Goal: Navigation & Orientation: Find specific page/section

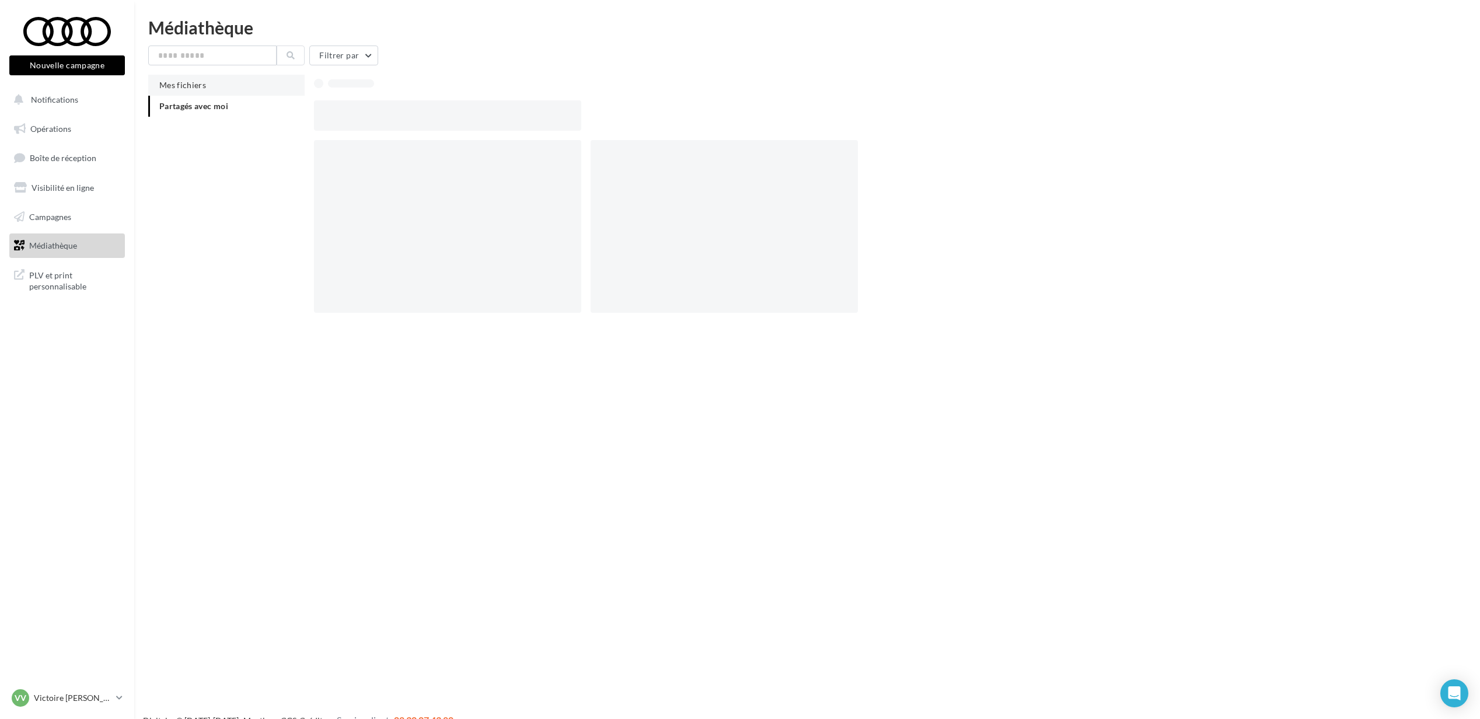
click at [183, 85] on span "Mes fichiers" at bounding box center [182, 85] width 47 height 10
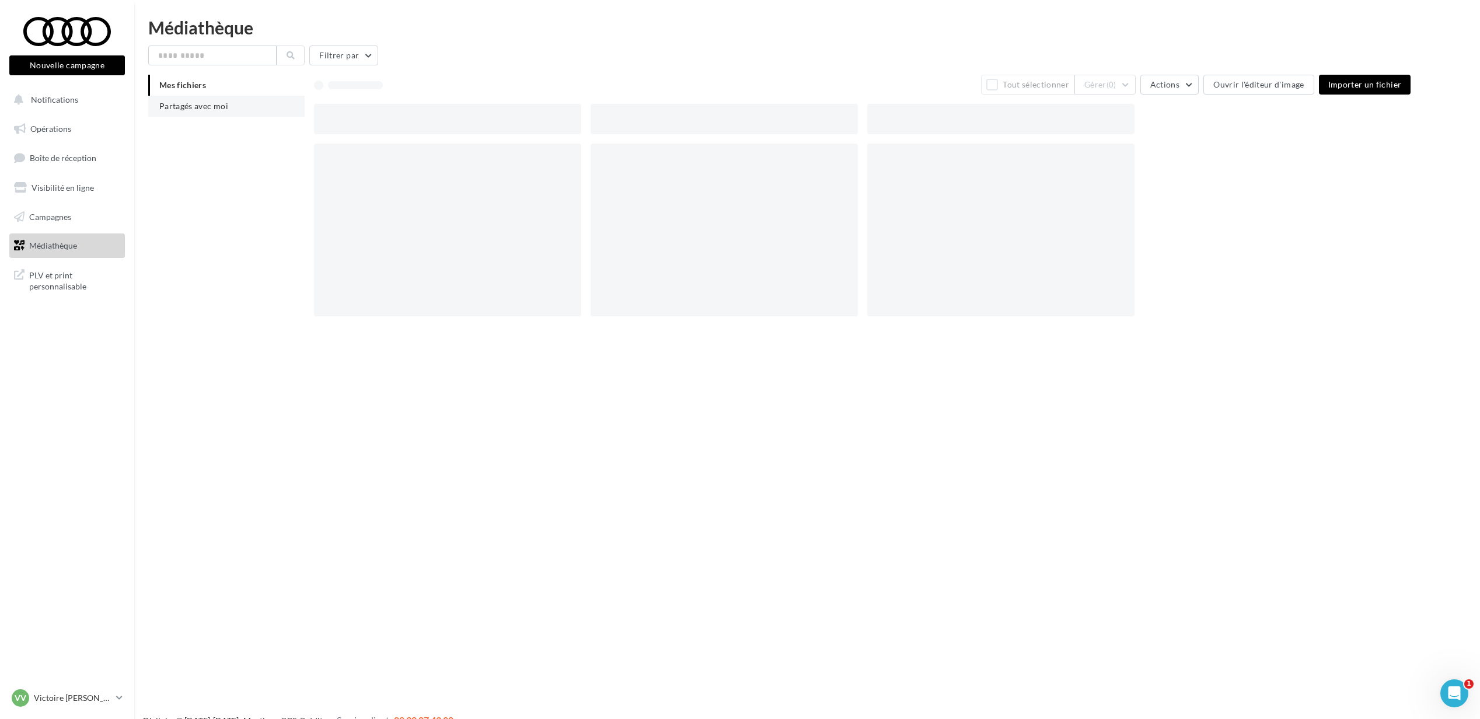
click at [200, 110] on span "Partagés avec moi" at bounding box center [193, 106] width 69 height 10
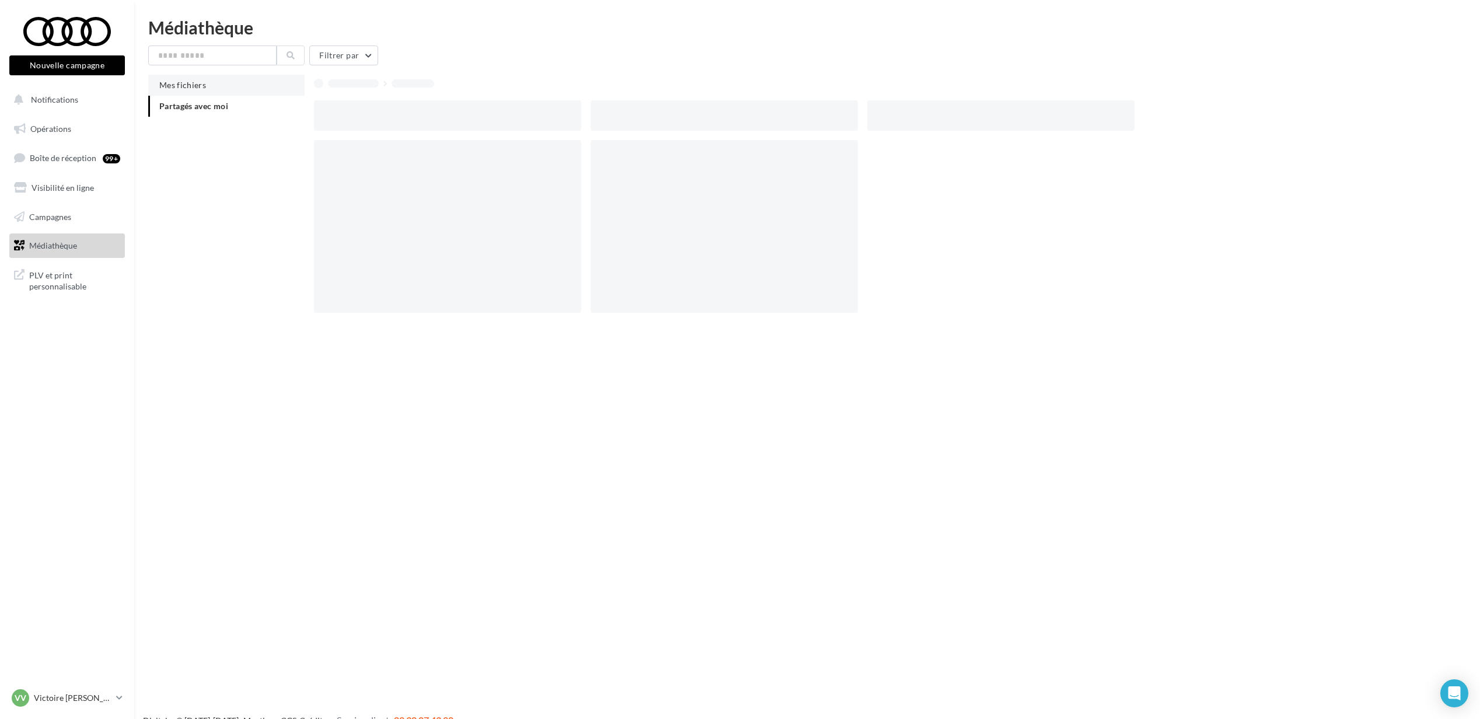
click at [179, 84] on span "Mes fichiers" at bounding box center [182, 85] width 47 height 10
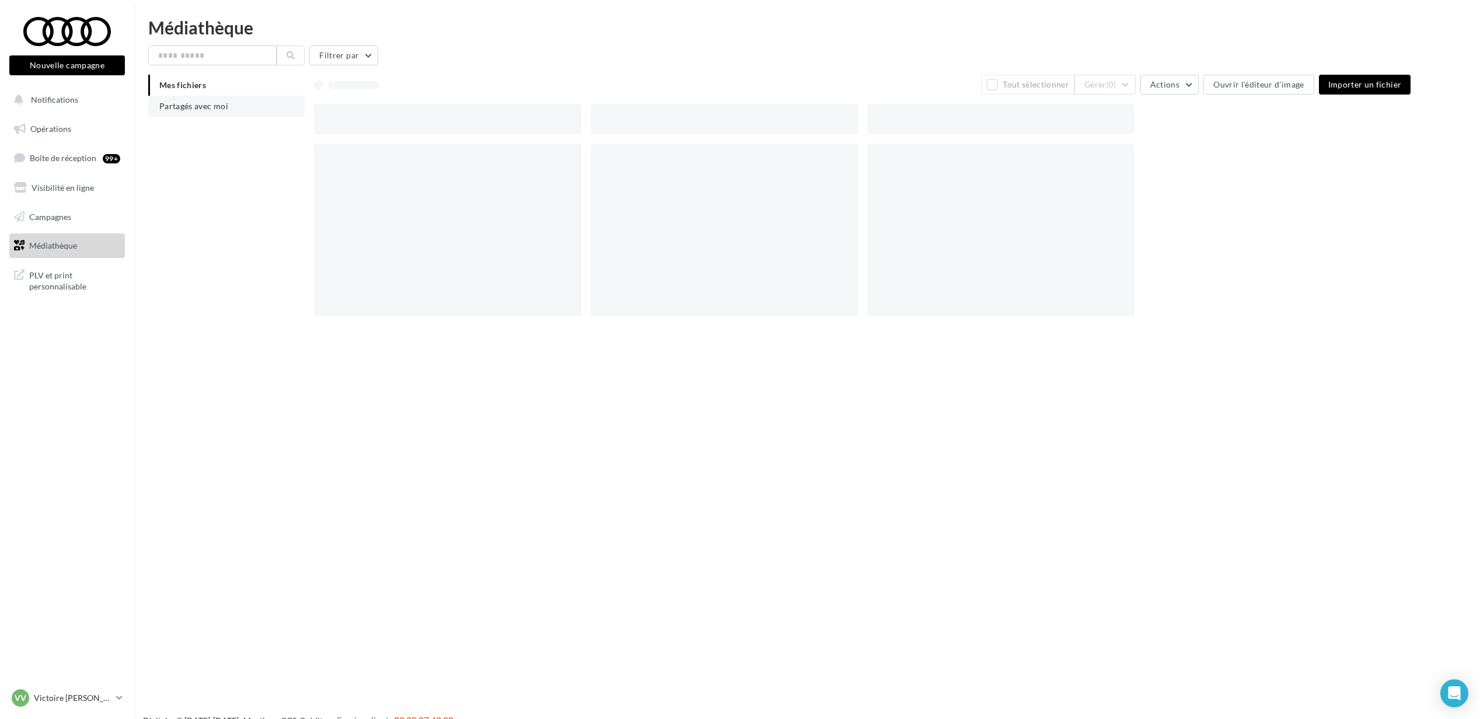
click at [183, 103] on span "Partagés avec moi" at bounding box center [193, 106] width 69 height 10
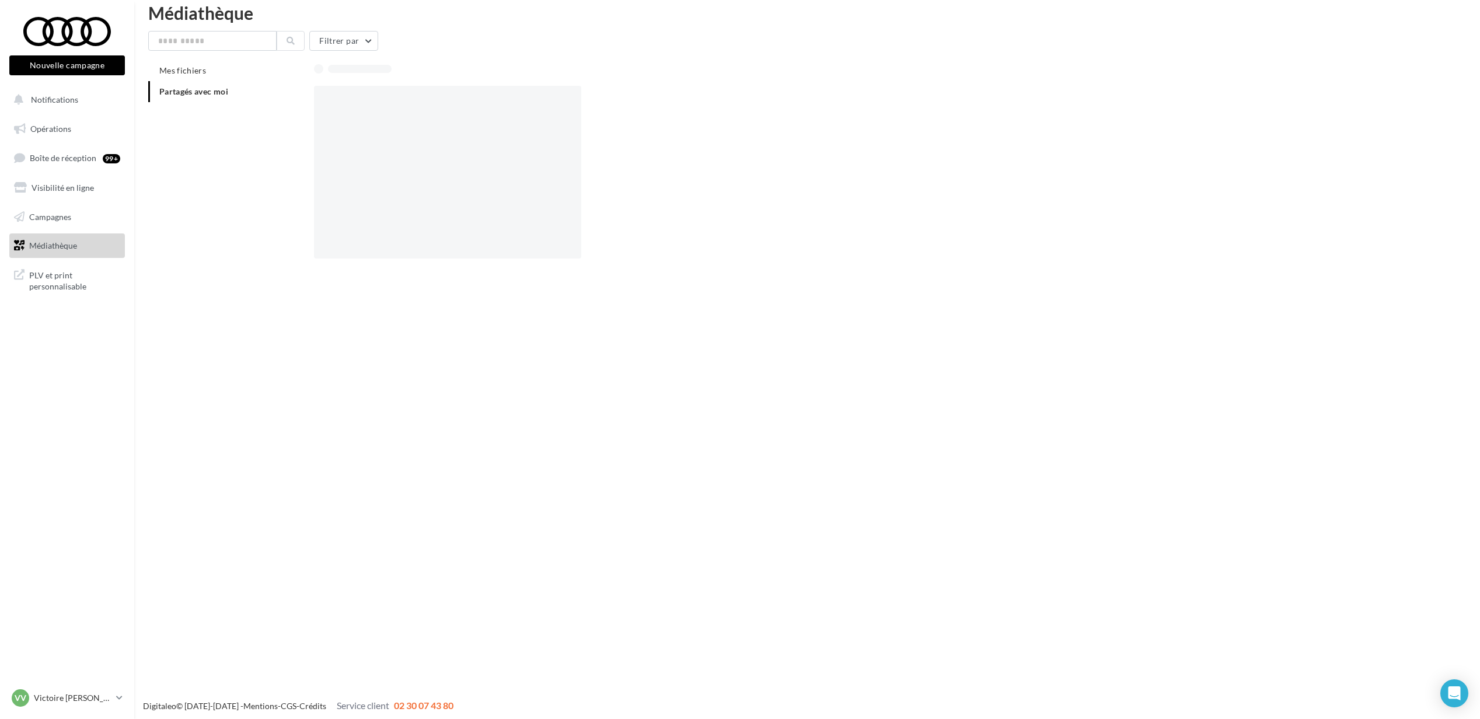
scroll to position [19, 0]
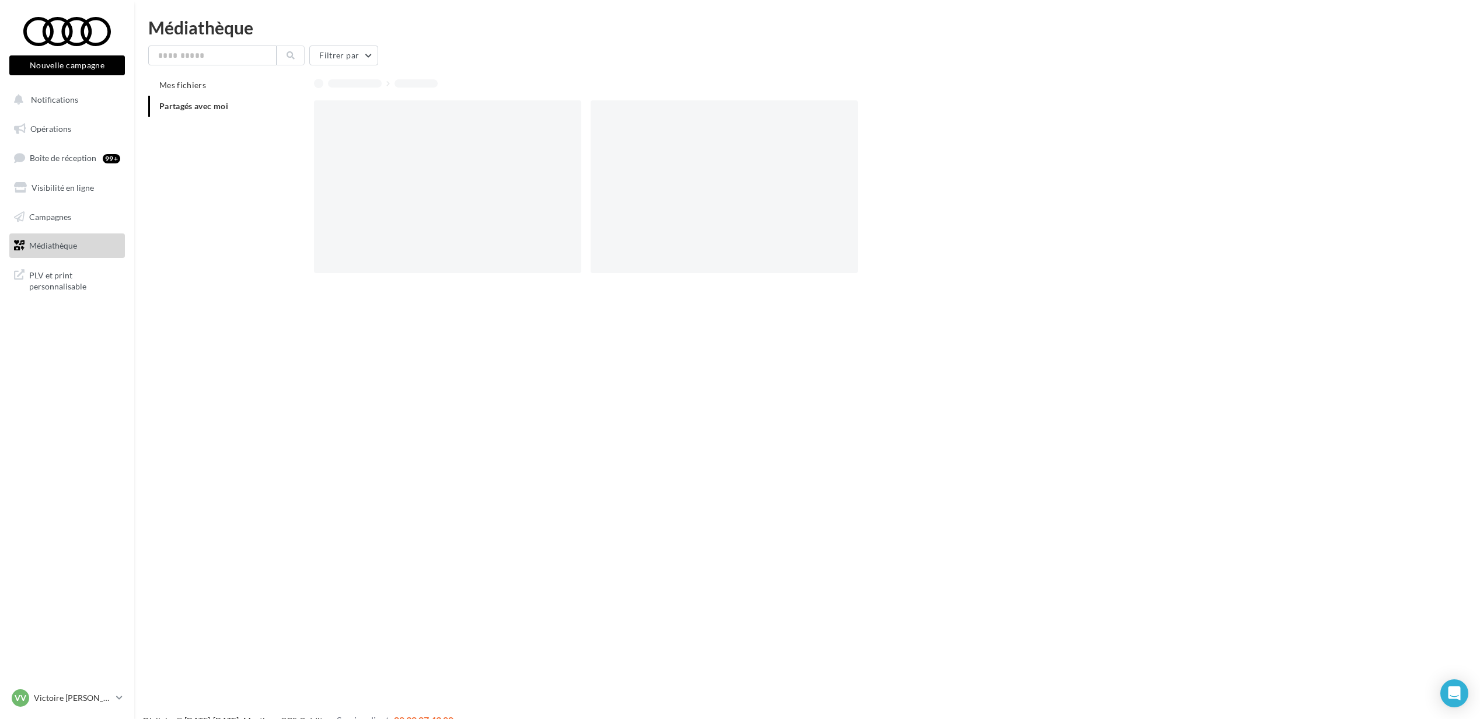
scroll to position [19, 0]
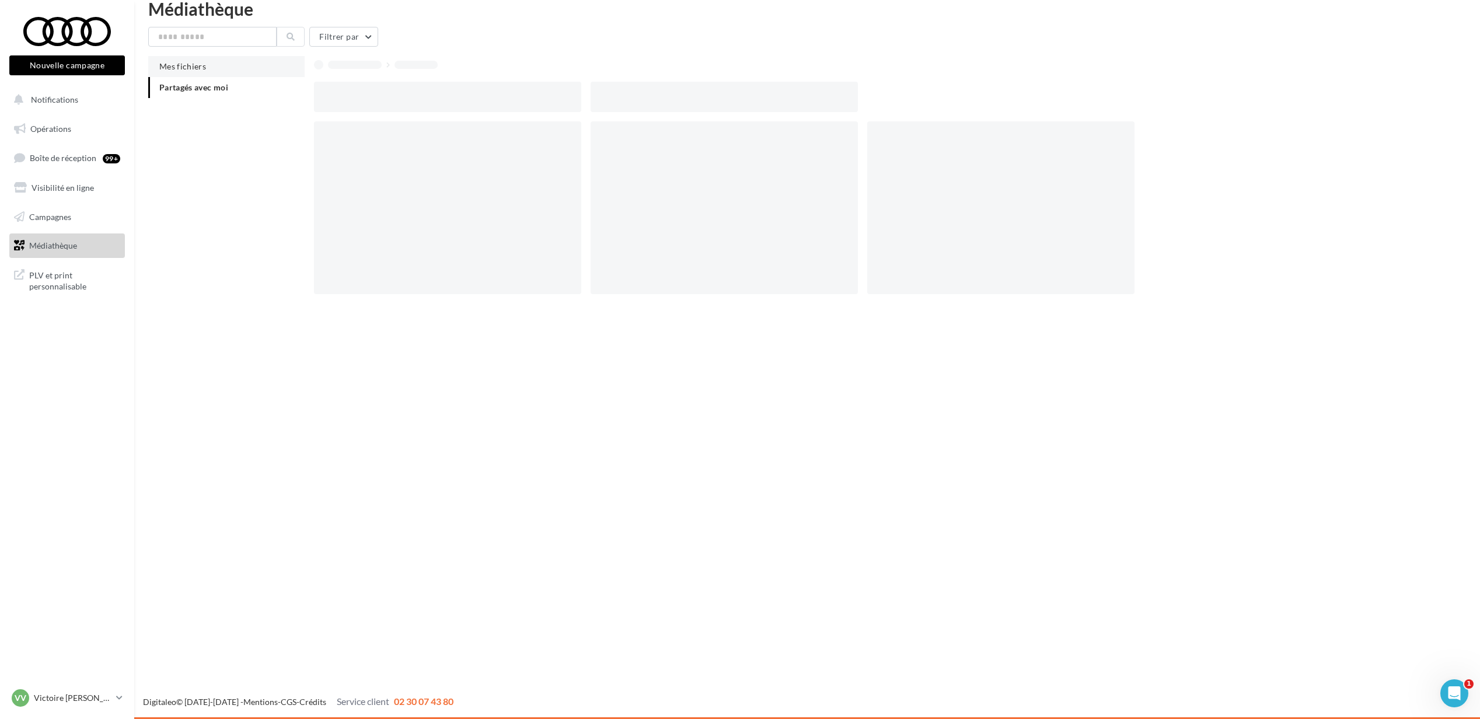
click at [164, 63] on span "Mes fichiers" at bounding box center [182, 66] width 47 height 10
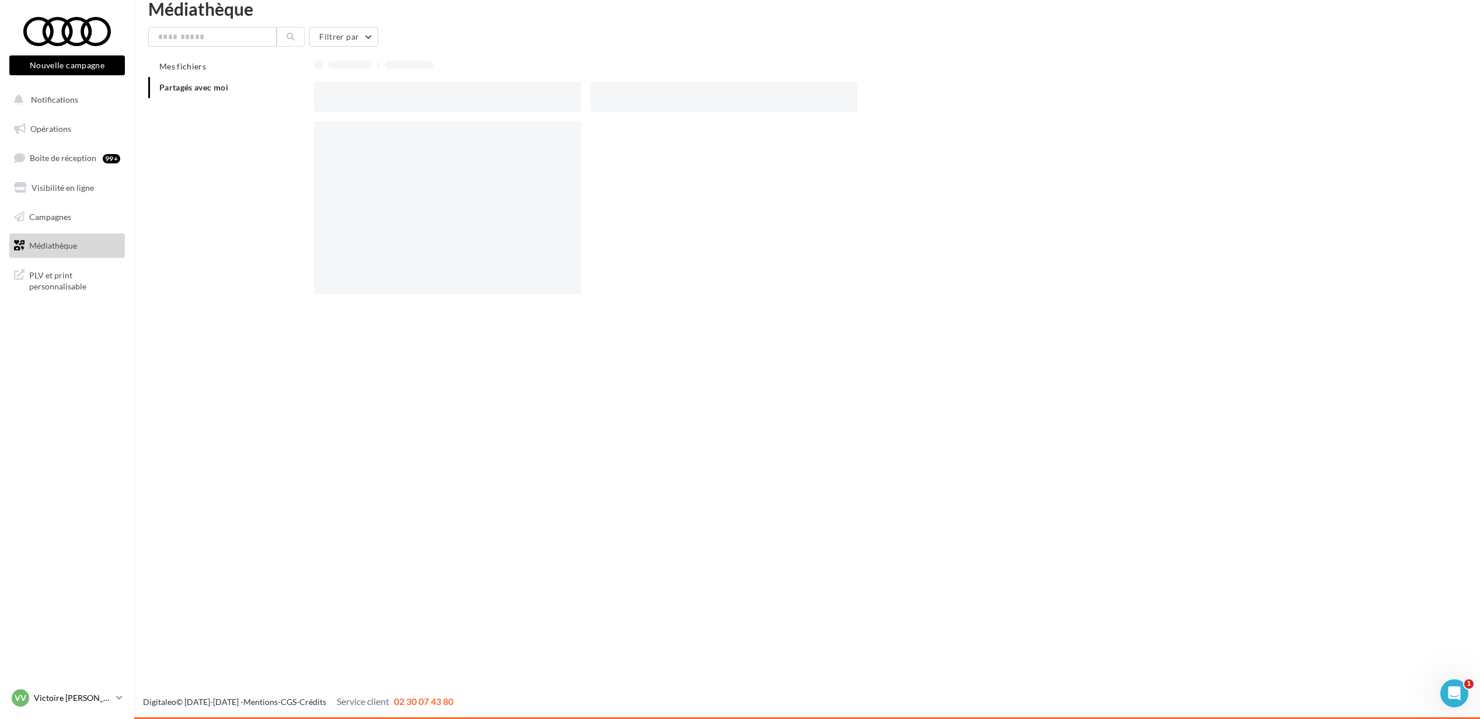
click at [61, 707] on link "VV Victoire Victoire Berdrin audi-vibe-92500" at bounding box center [67, 698] width 116 height 22
click at [64, 586] on p "audi-vibe-92500" at bounding box center [105, 591] width 119 height 11
click at [213, 313] on div "Nouvelle campagne Nouvelle campagne Notifications Opérations Boîte de réception…" at bounding box center [740, 359] width 1480 height 719
click at [72, 270] on span "PLV et print personnalisable" at bounding box center [74, 279] width 91 height 25
